Goal: Book appointment/travel/reservation

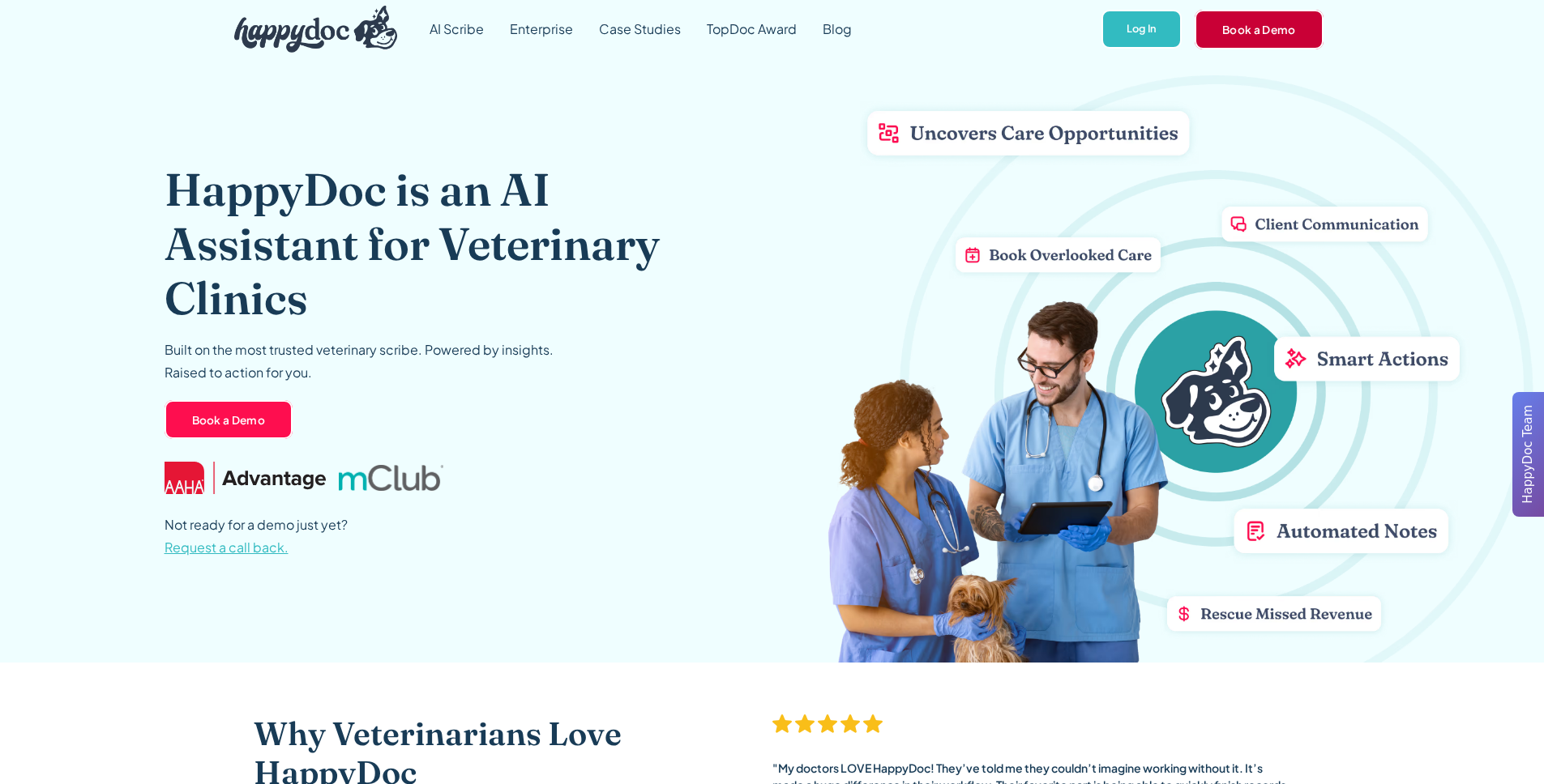
click at [1238, 27] on link "Book a Demo" at bounding box center [1258, 28] width 129 height 38
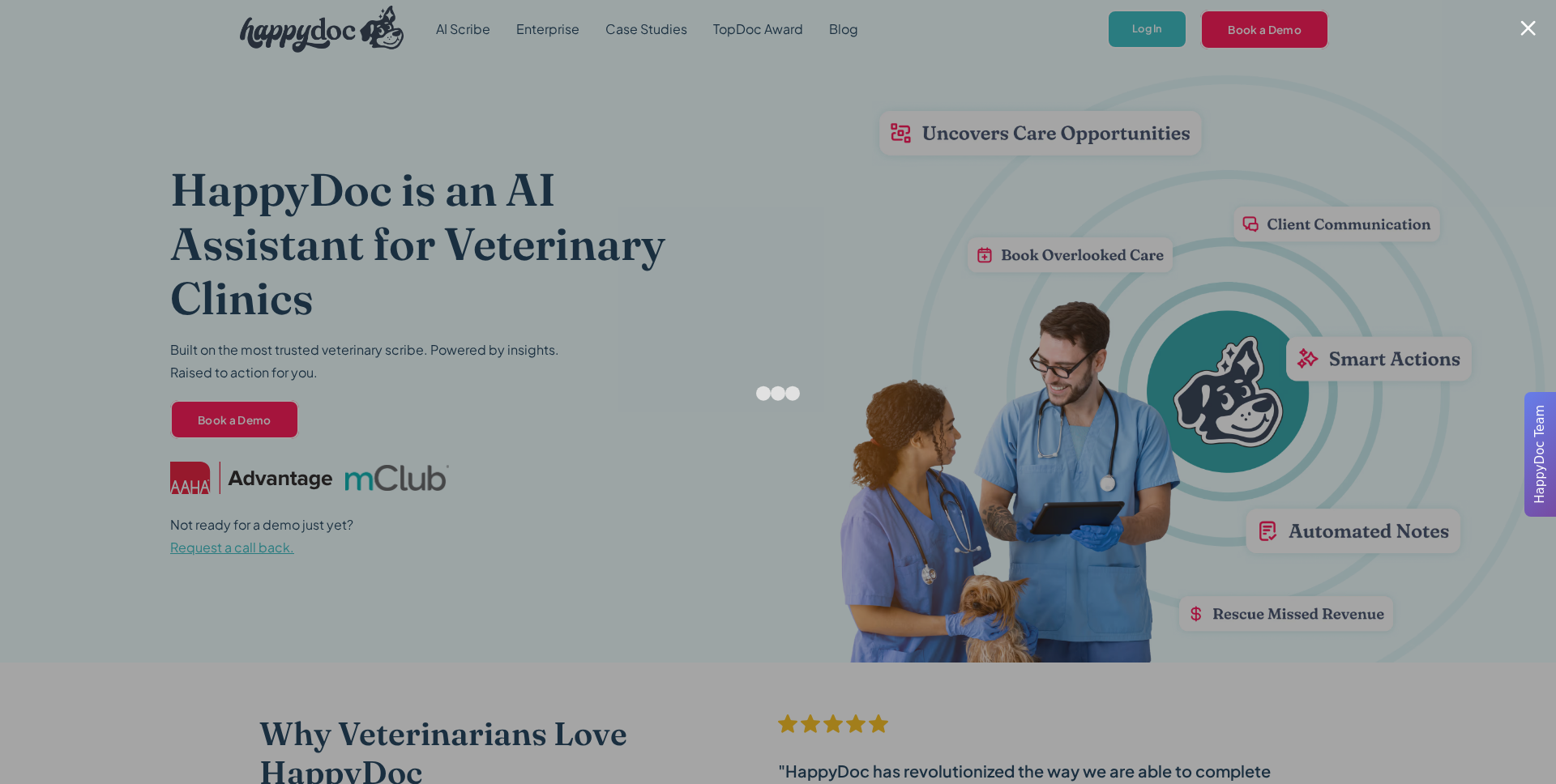
click at [1526, 31] on div at bounding box center [1528, 28] width 15 height 15
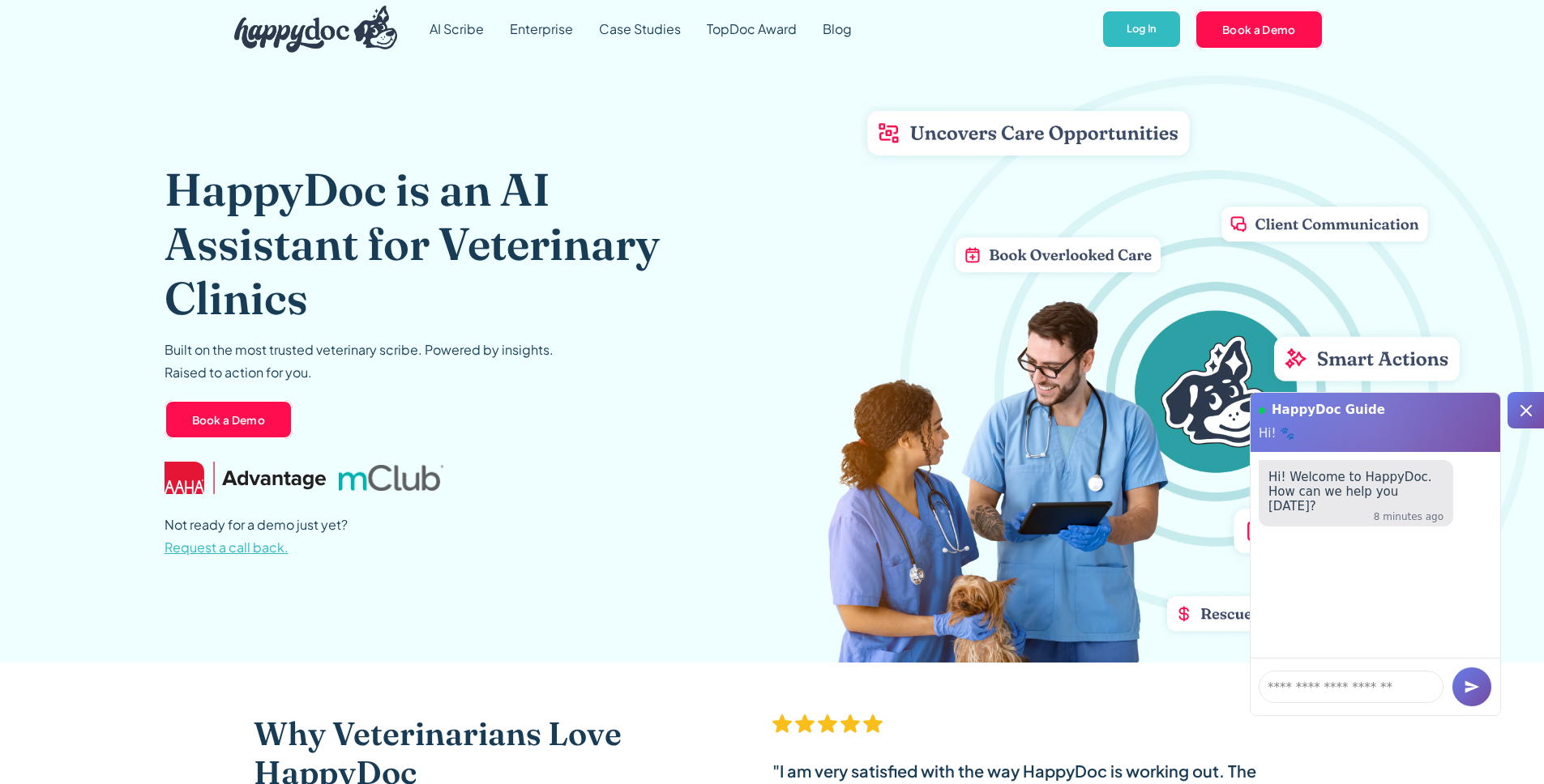
click at [1519, 411] on icon at bounding box center [1526, 410] width 20 height 20
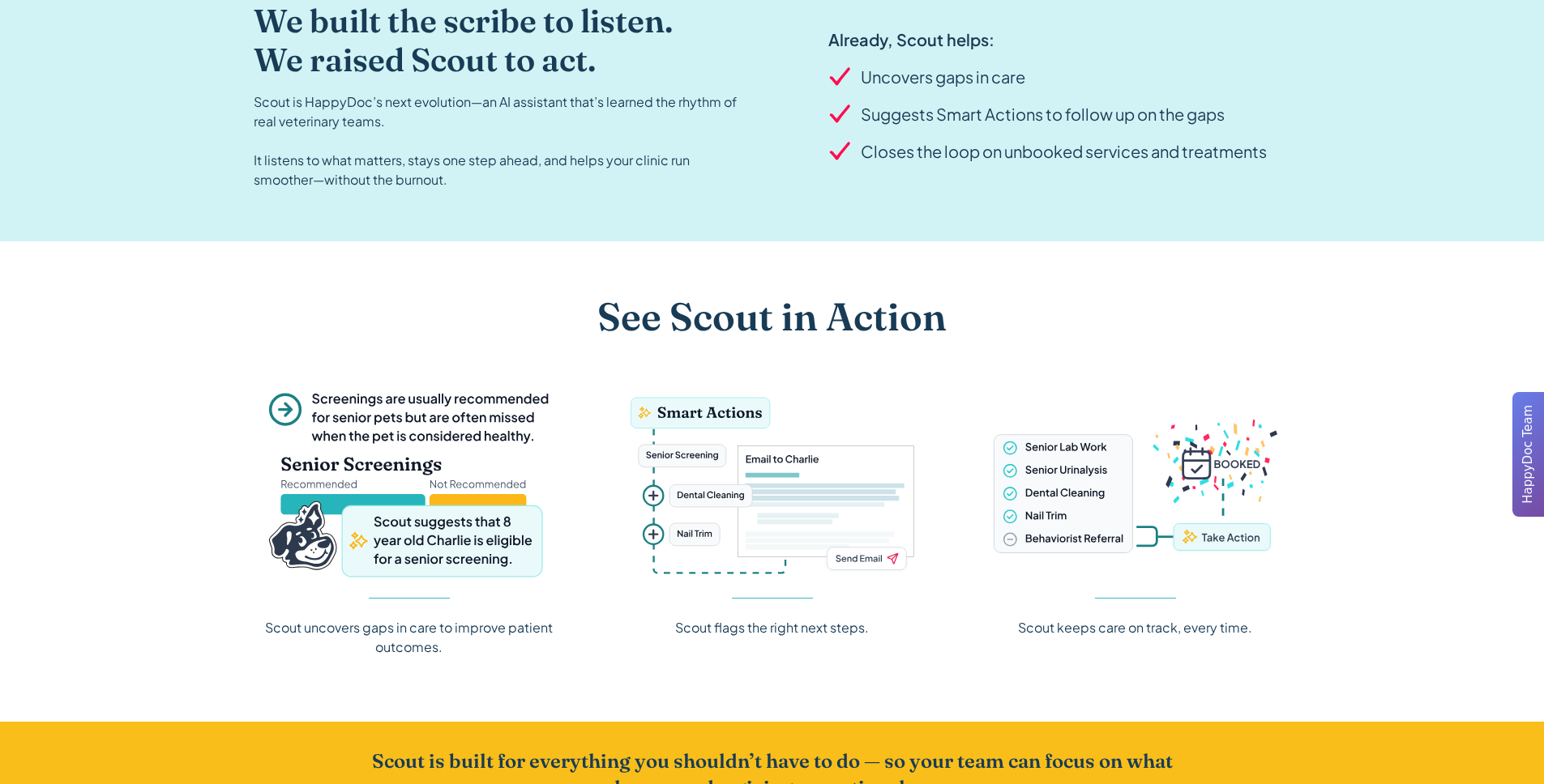
scroll to position [1747, 0]
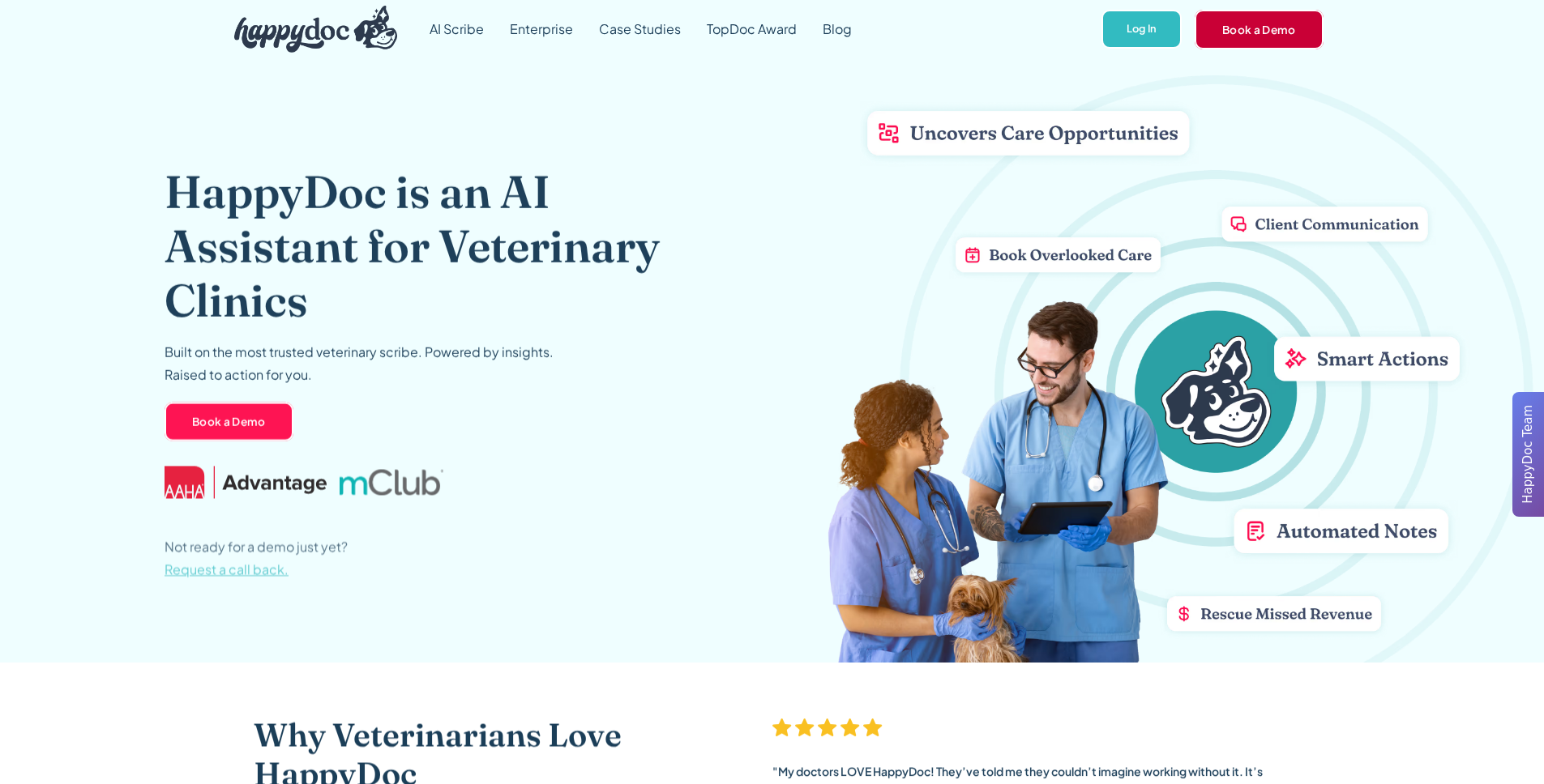
click at [1243, 33] on link "Book a Demo" at bounding box center [1258, 28] width 129 height 38
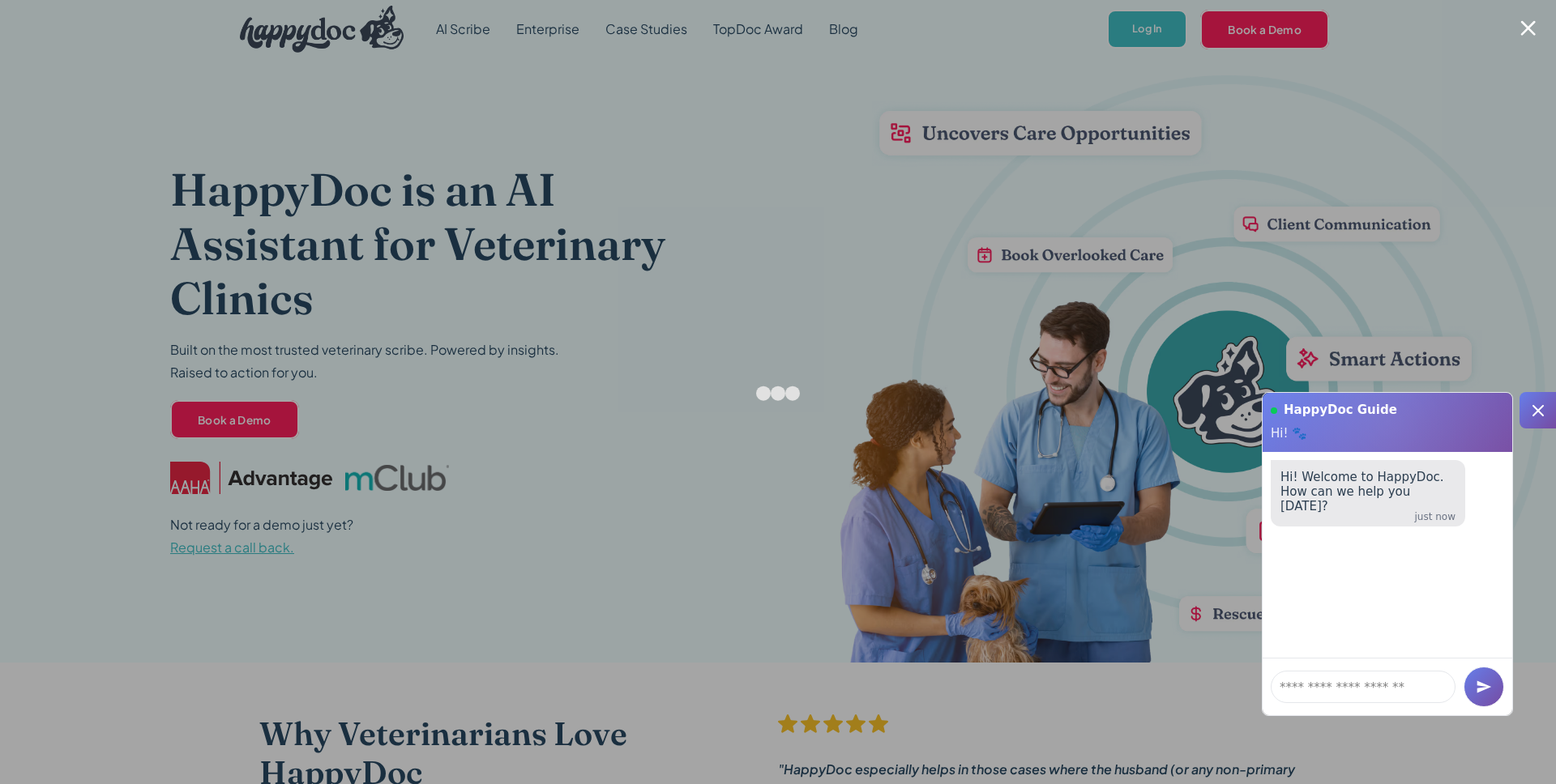
click at [1533, 32] on div at bounding box center [1528, 28] width 15 height 15
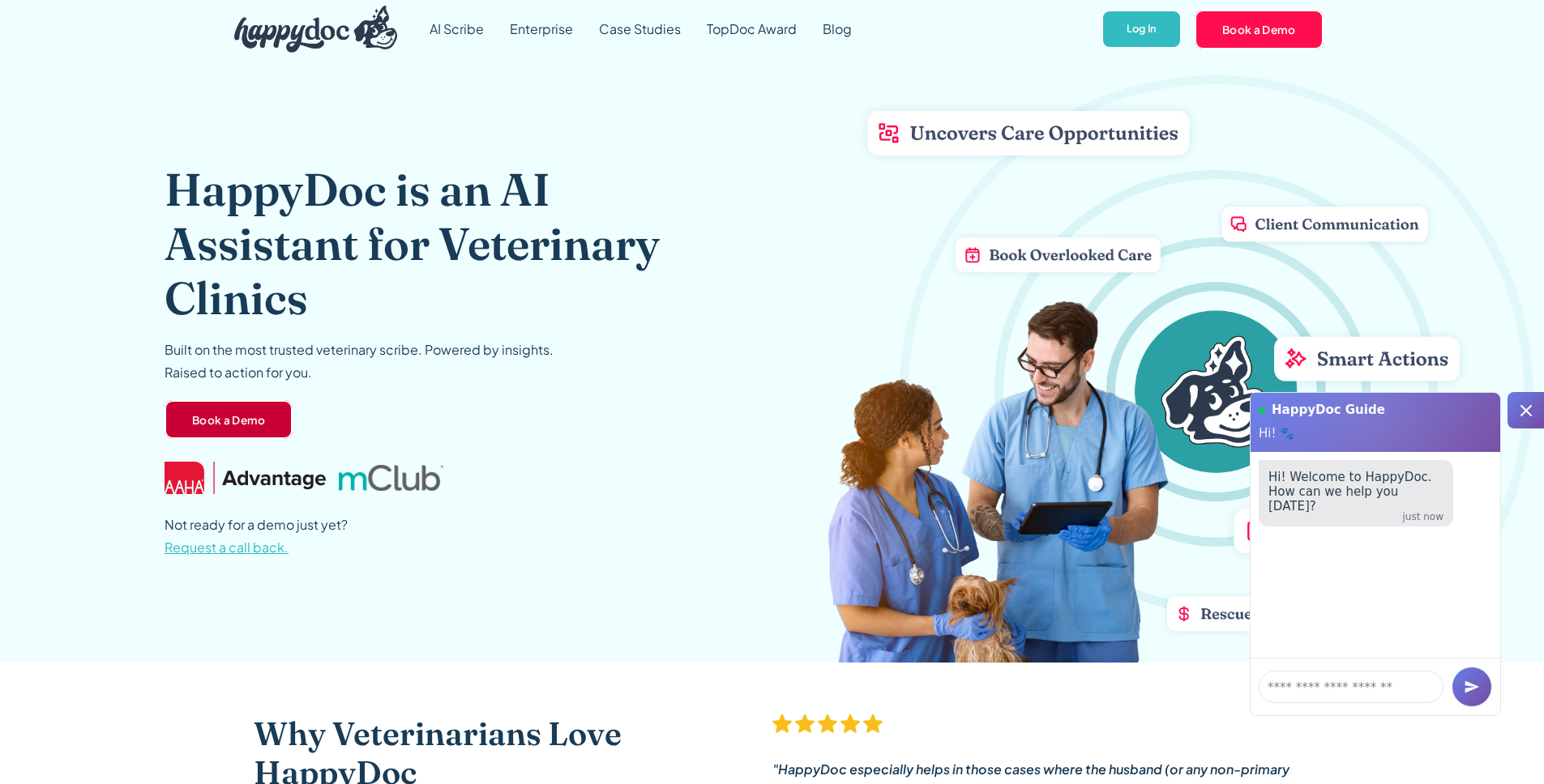
click at [246, 414] on link "Book a Demo" at bounding box center [228, 419] width 129 height 38
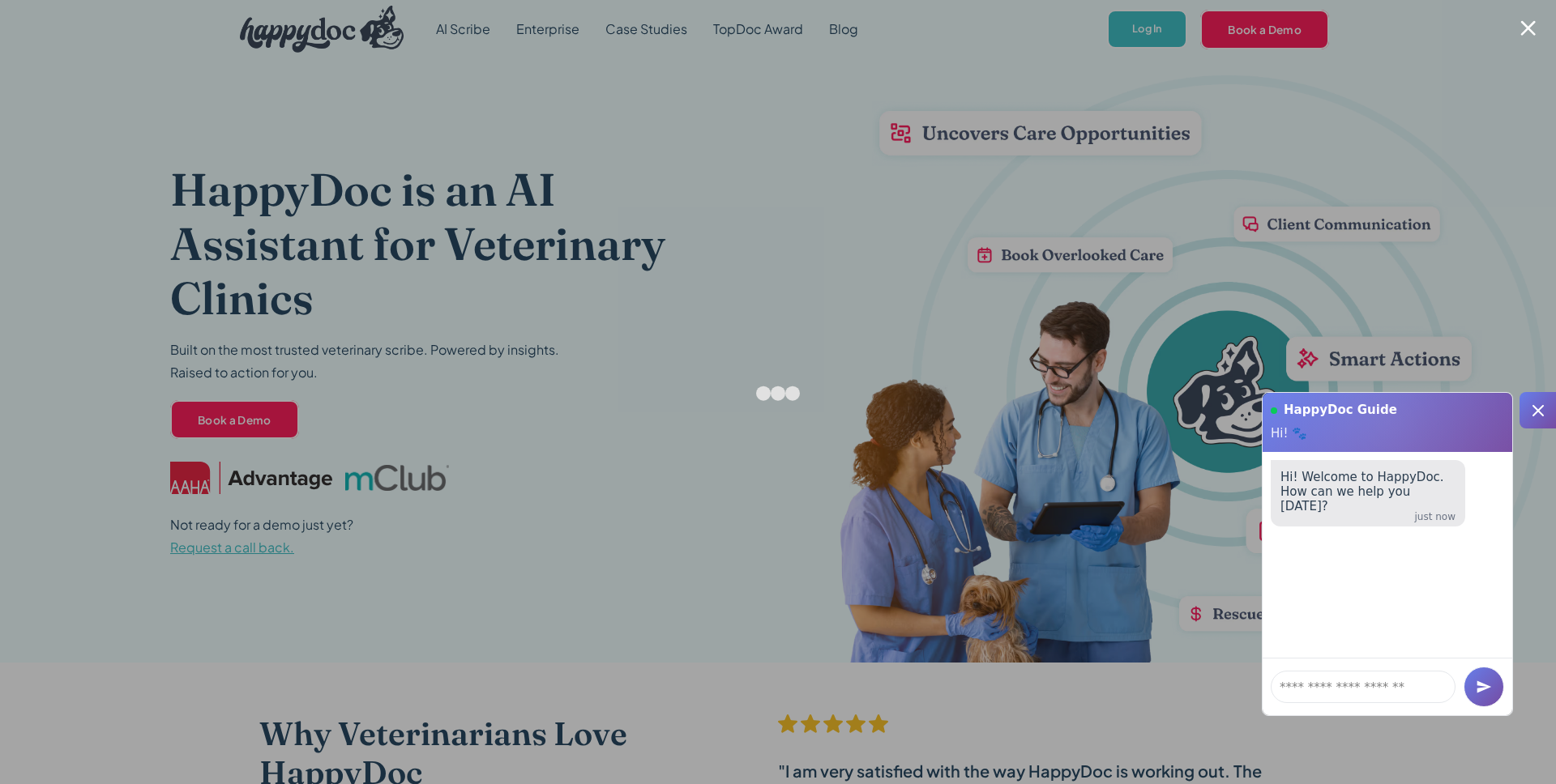
click at [1529, 29] on div at bounding box center [1528, 28] width 15 height 15
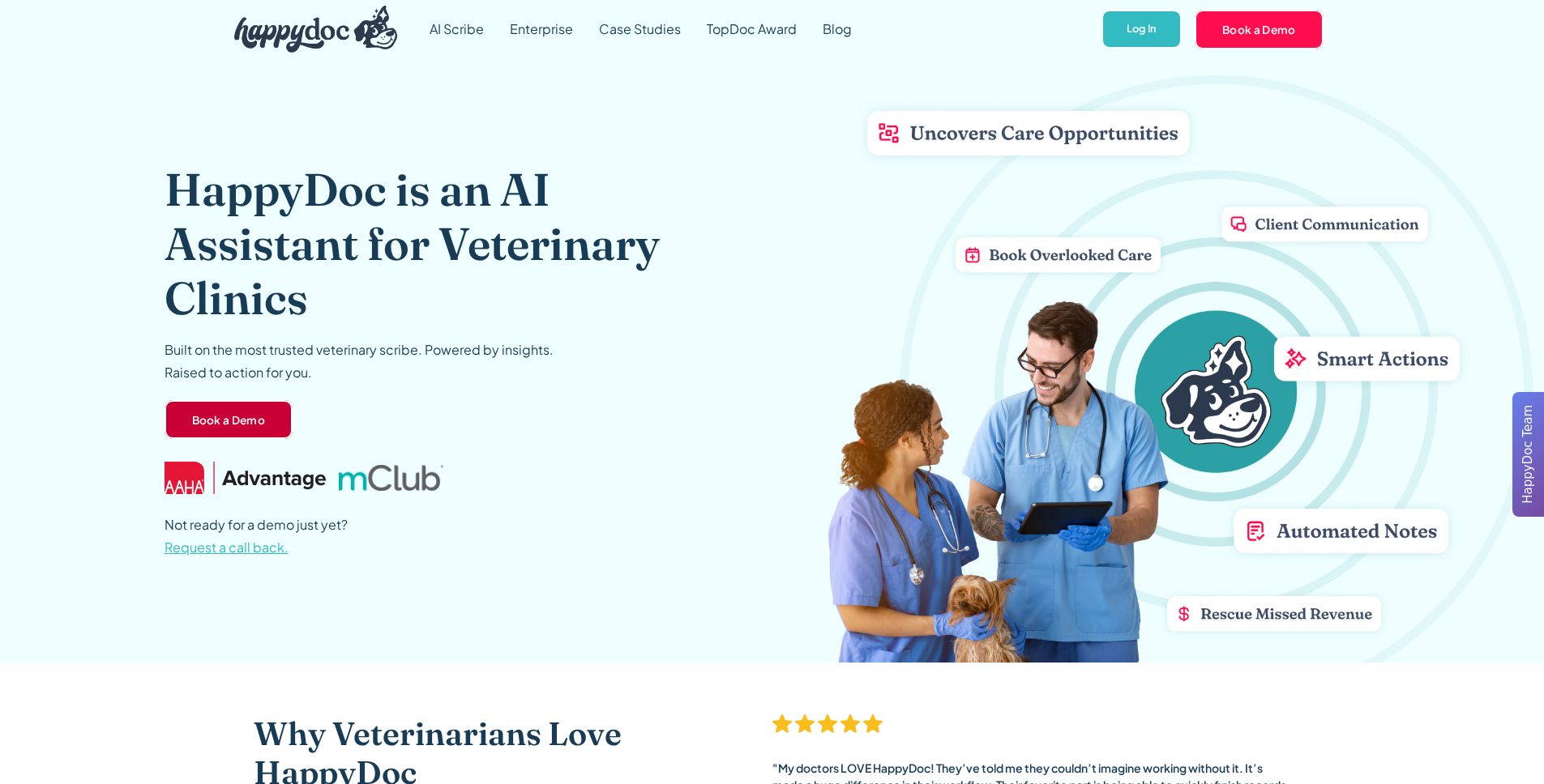
click at [228, 430] on link "Book a Demo" at bounding box center [228, 419] width 129 height 38
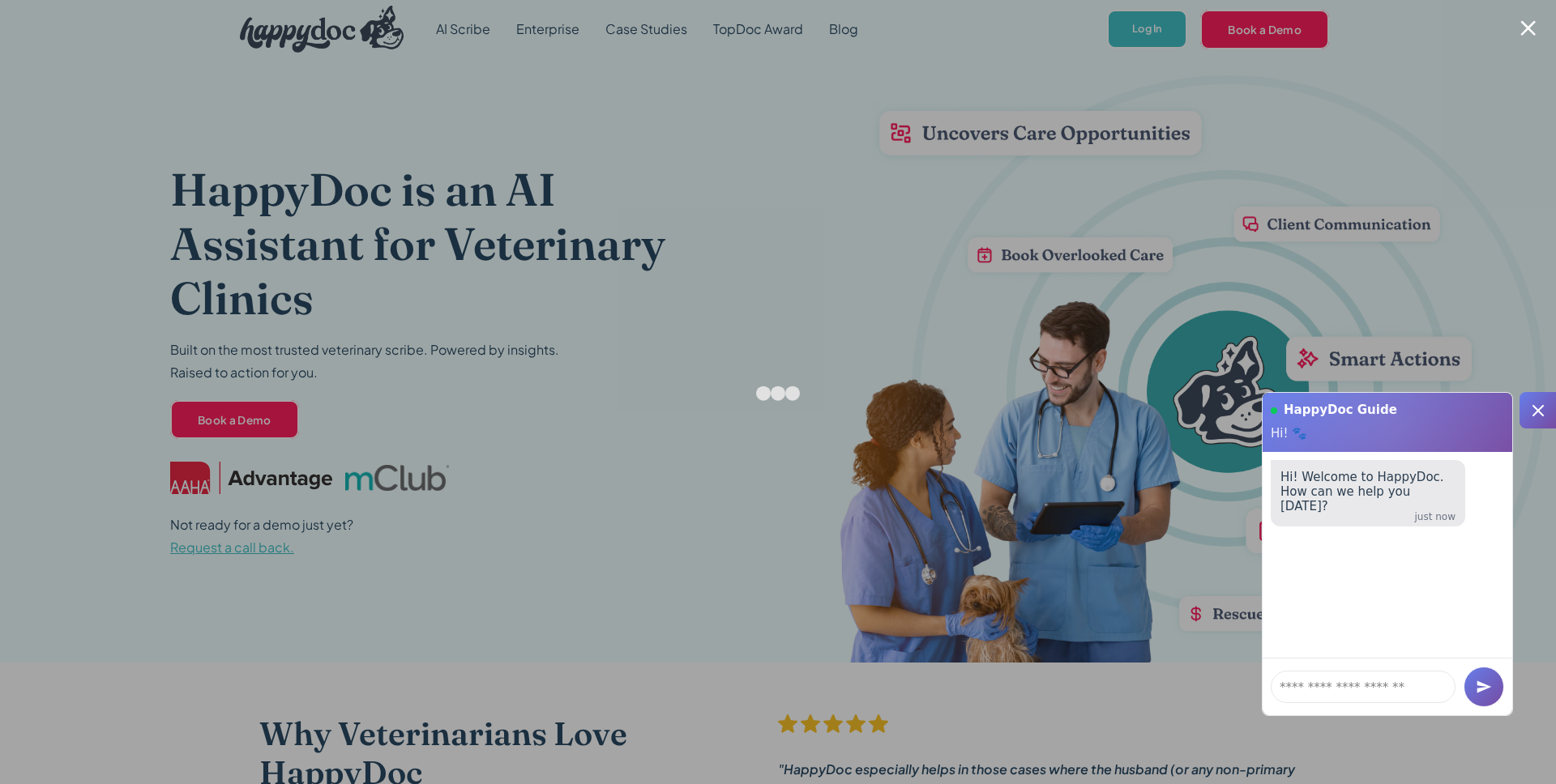
click at [1534, 31] on div at bounding box center [1528, 28] width 15 height 15
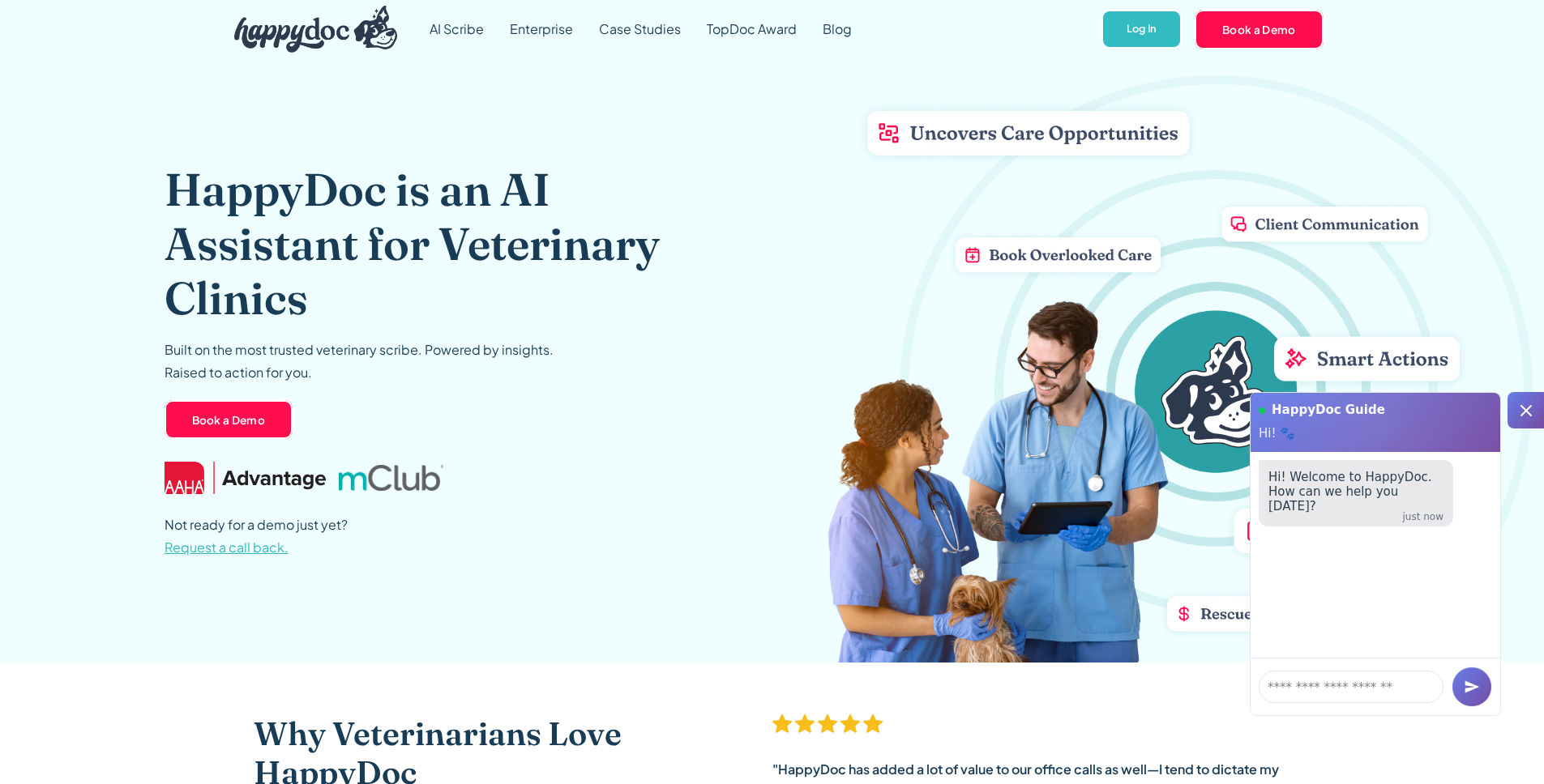
click at [766, 290] on div "HappyDoc is an AI Assistant for Veterinary Clinics Built on the most trusted ve…" at bounding box center [772, 360] width 1216 height 604
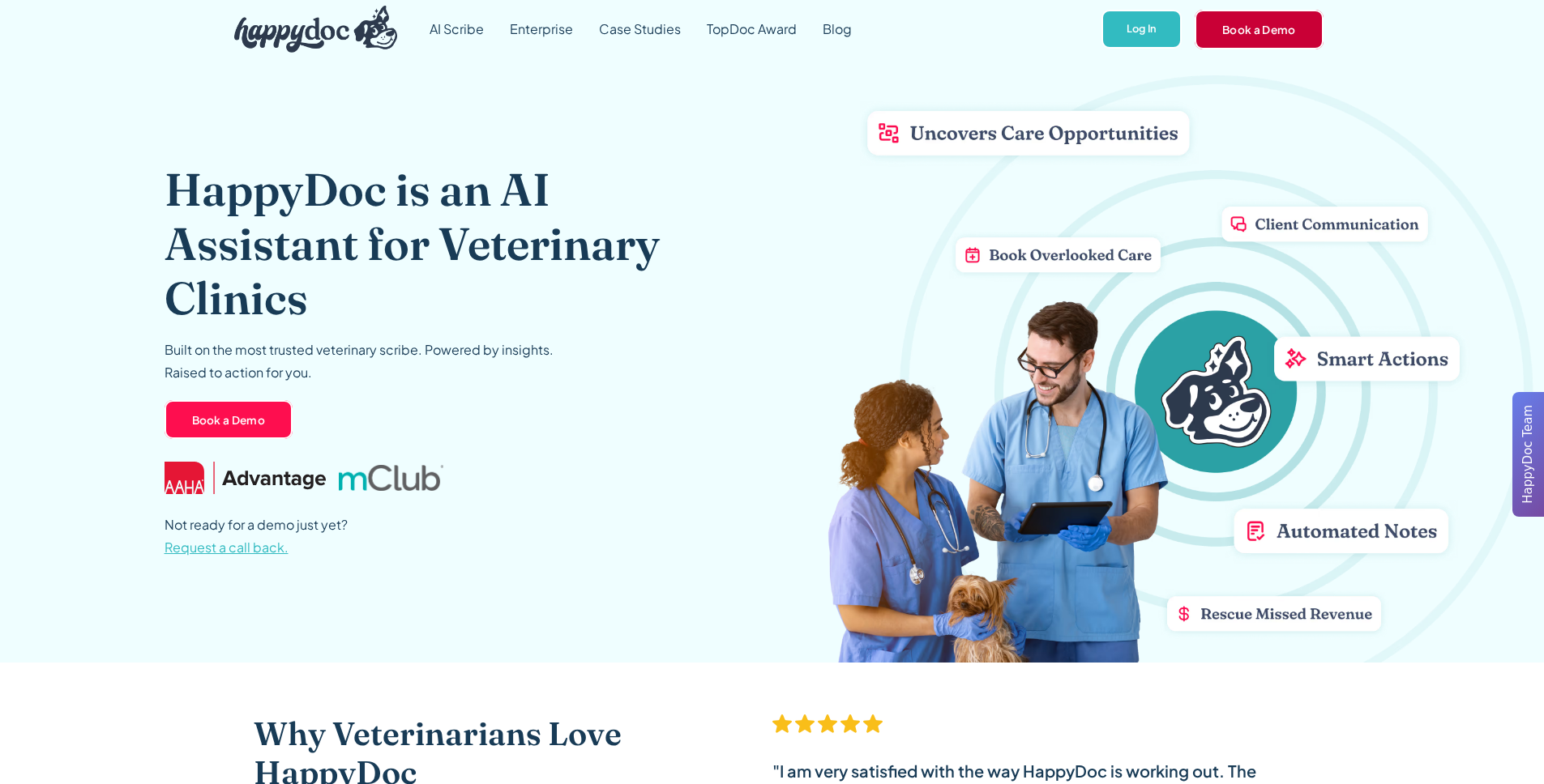
click at [1249, 36] on link "Book a Demo" at bounding box center [1258, 28] width 129 height 38
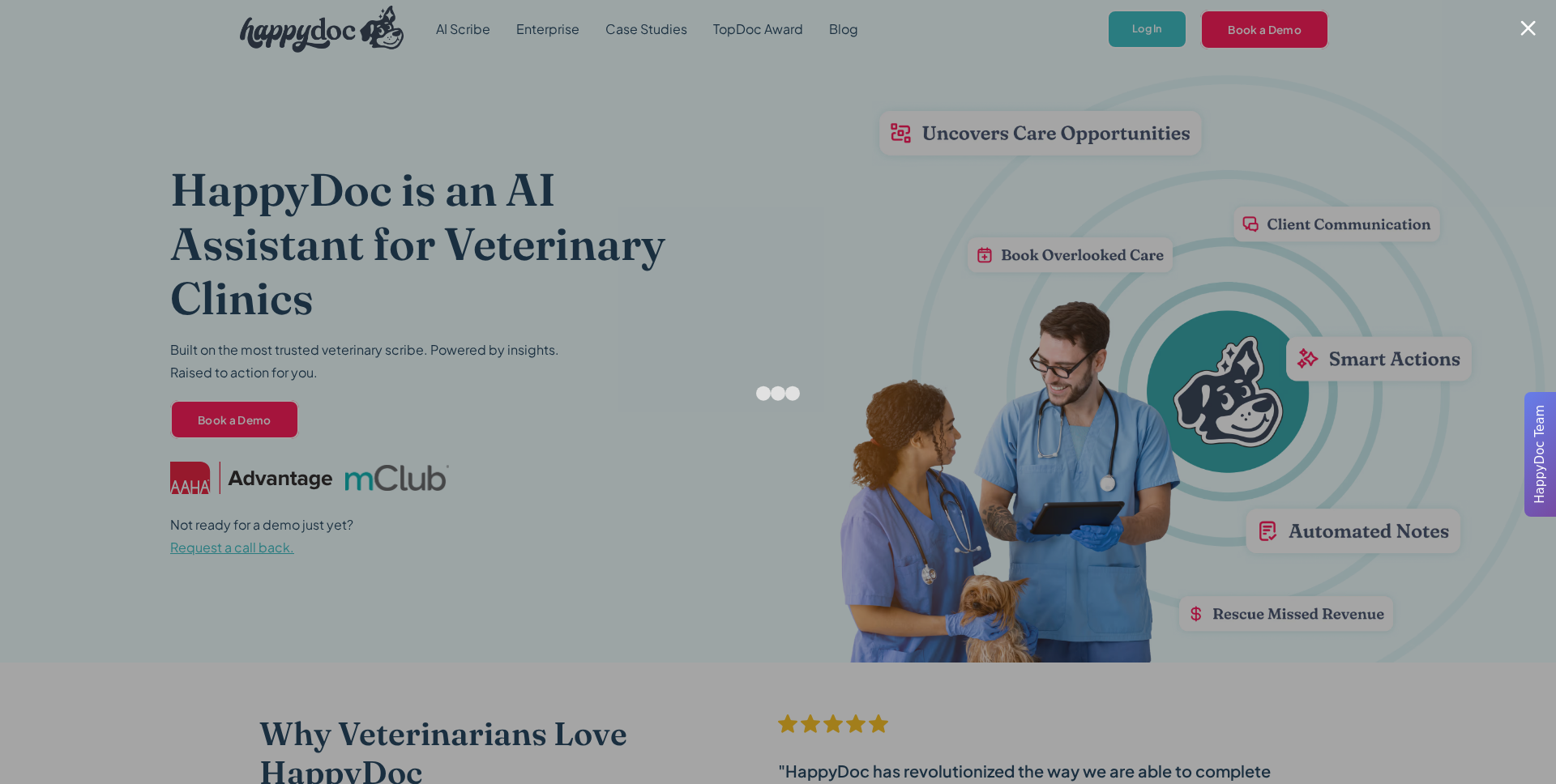
click at [1533, 33] on div at bounding box center [1528, 28] width 15 height 15
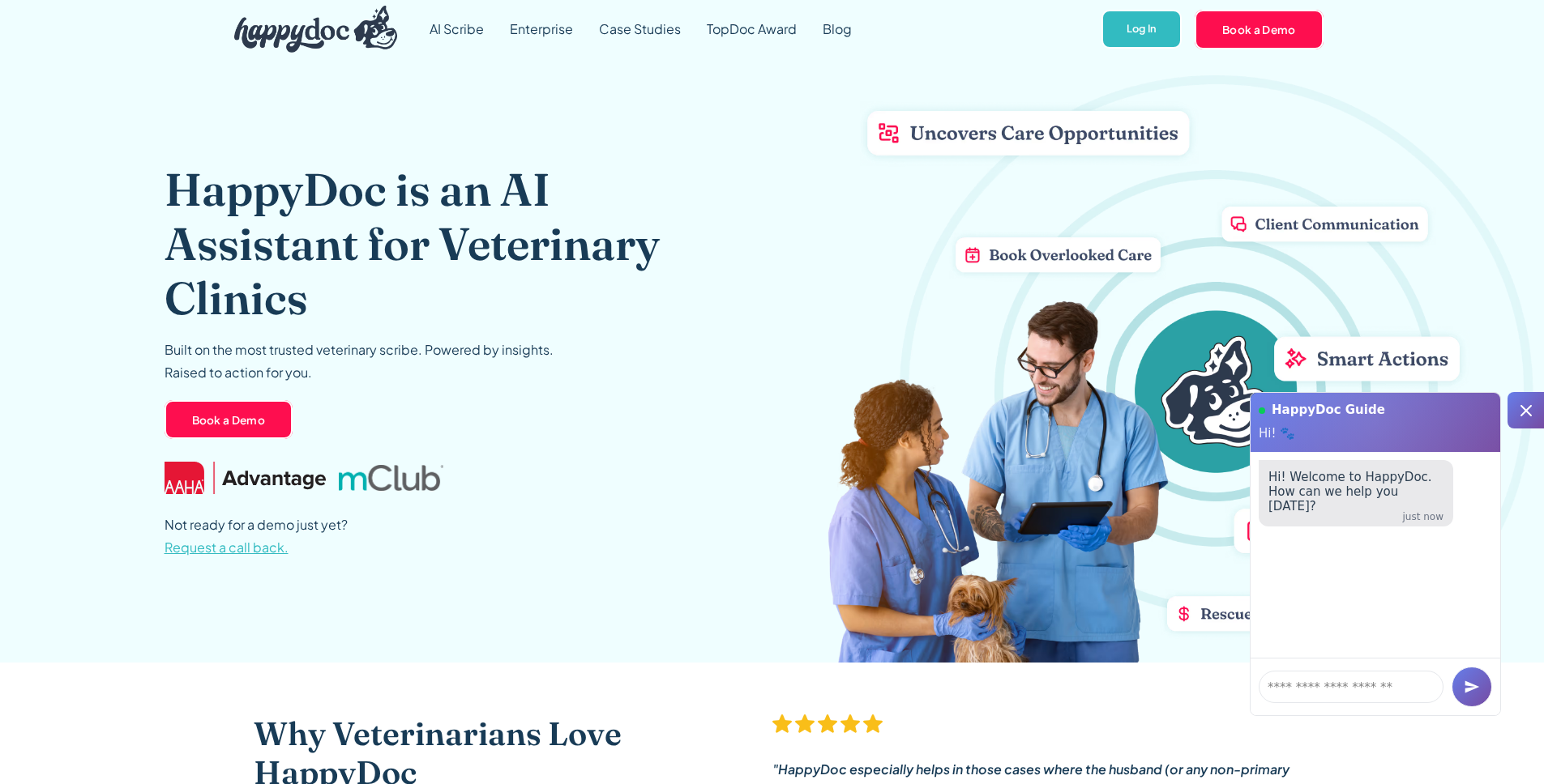
click at [1522, 413] on icon at bounding box center [1525, 410] width 11 height 11
